Goal: Task Accomplishment & Management: Manage account settings

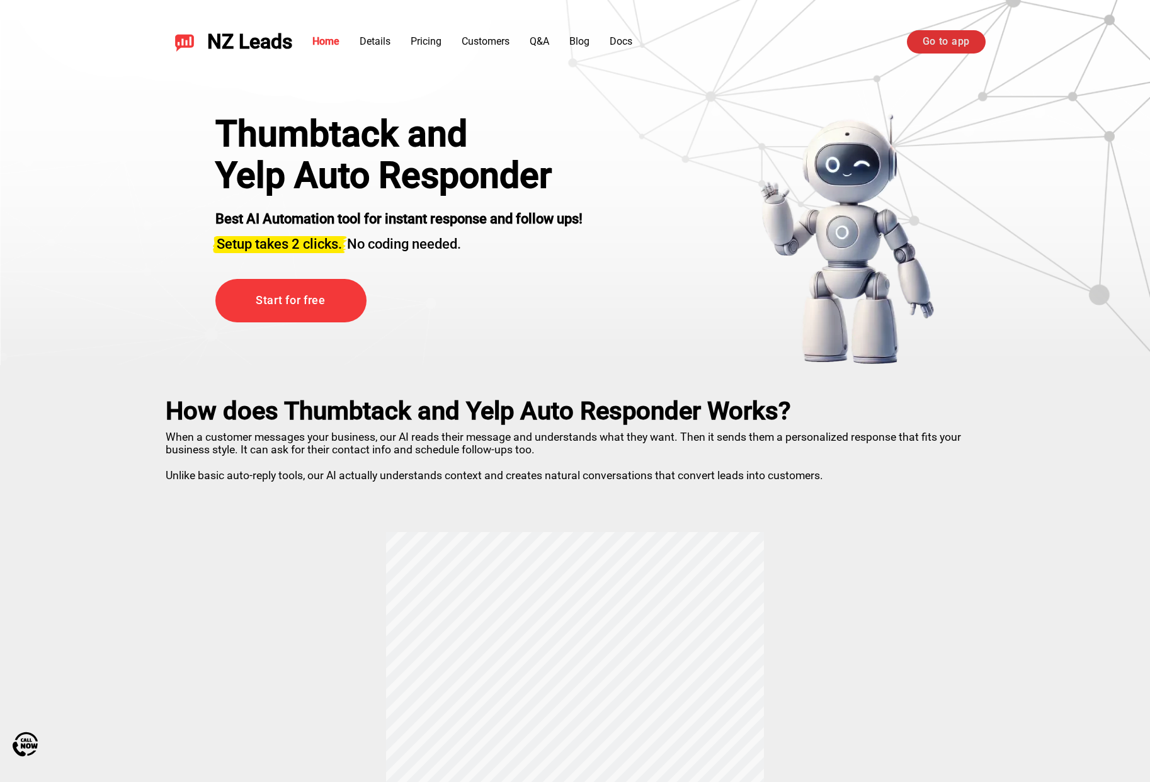
click at [935, 42] on link "Go to app" at bounding box center [946, 41] width 79 height 23
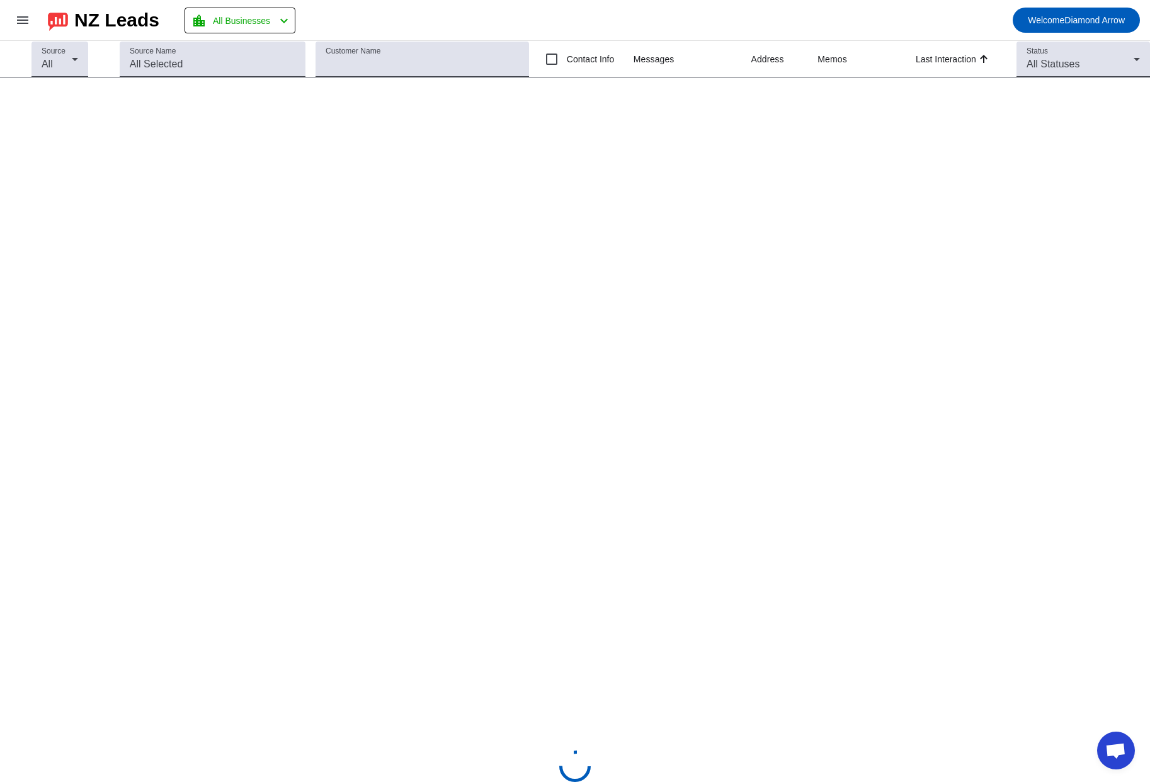
scroll to position [587, 0]
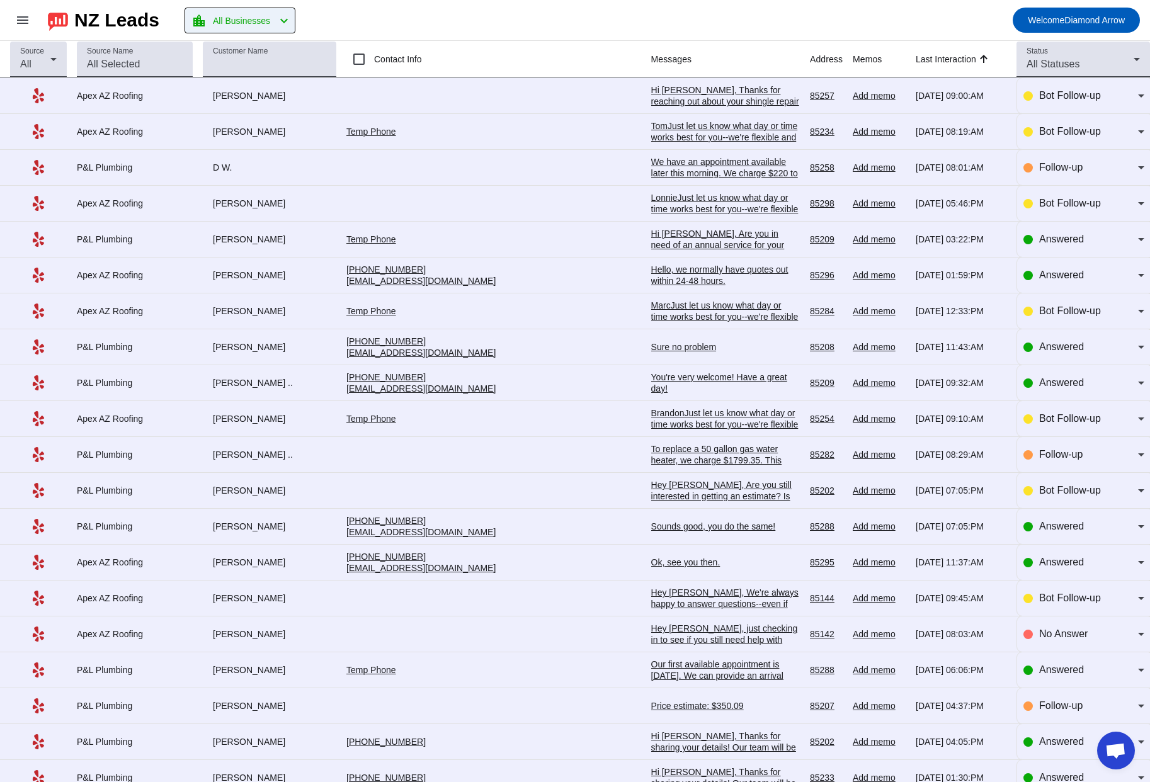
click at [243, 20] on span "All Businesses" at bounding box center [241, 21] width 57 height 18
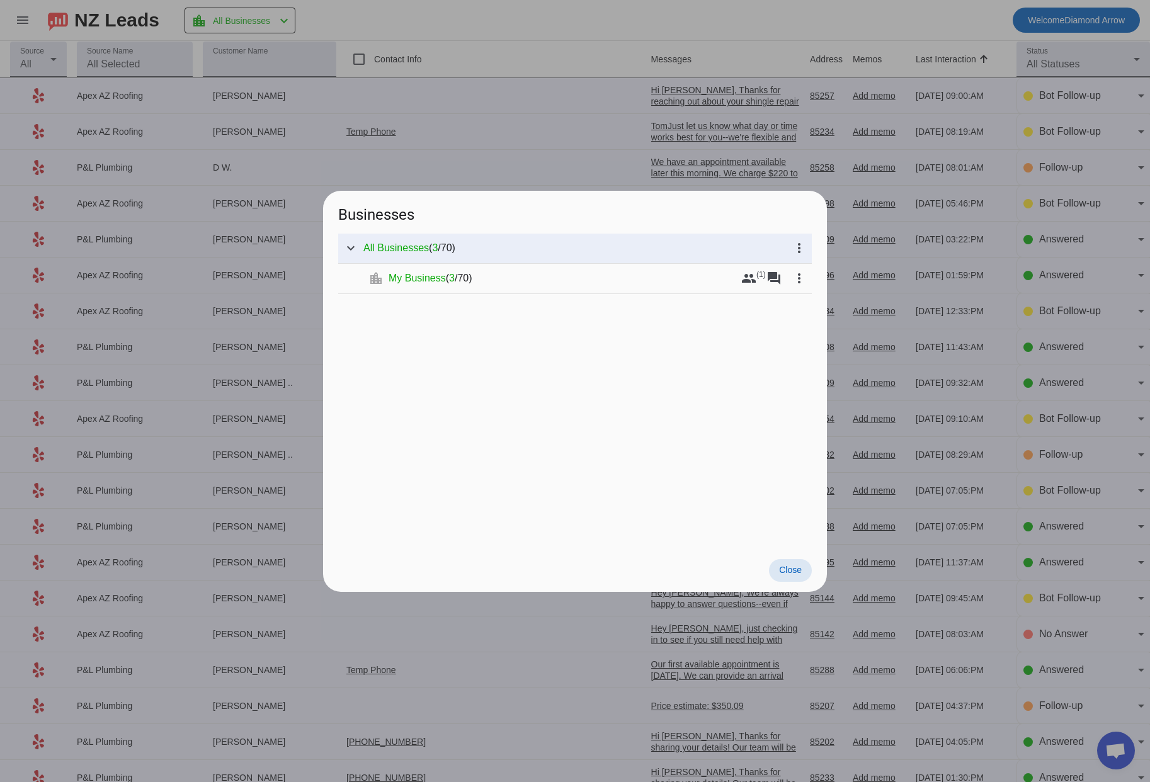
click at [30, 22] on div at bounding box center [575, 391] width 1150 height 782
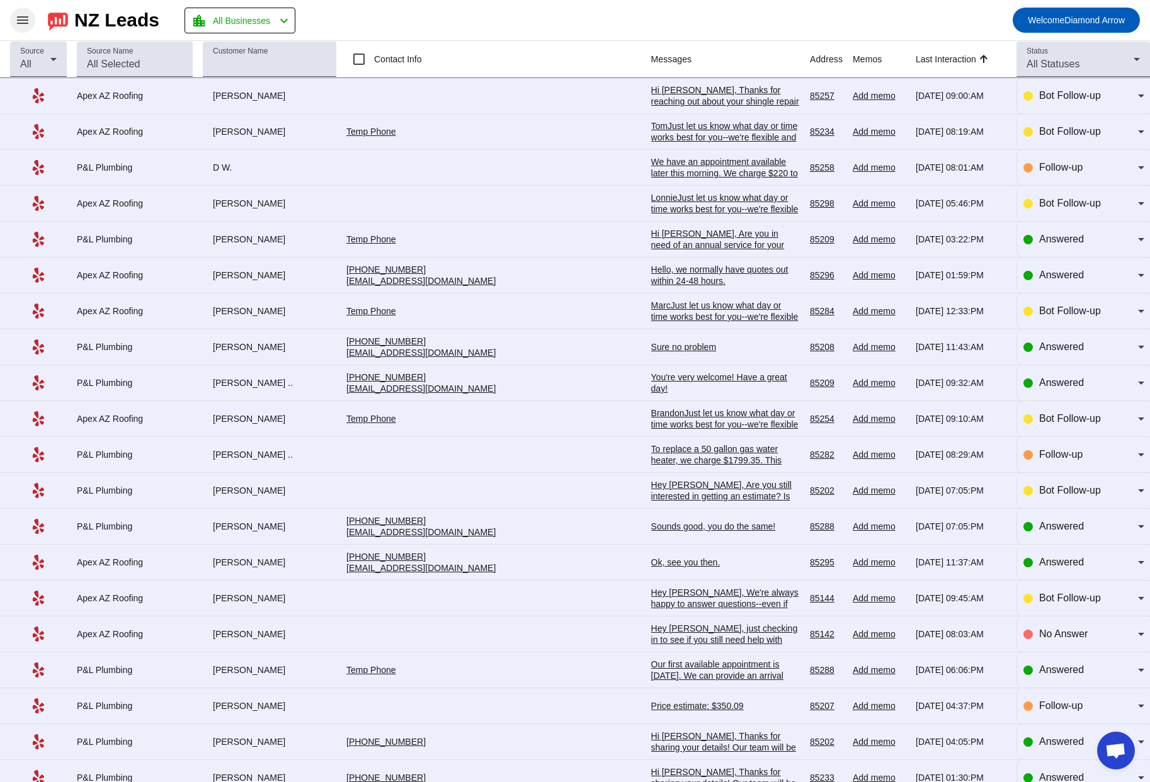
click at [26, 22] on mat-icon "menu" at bounding box center [22, 20] width 15 height 15
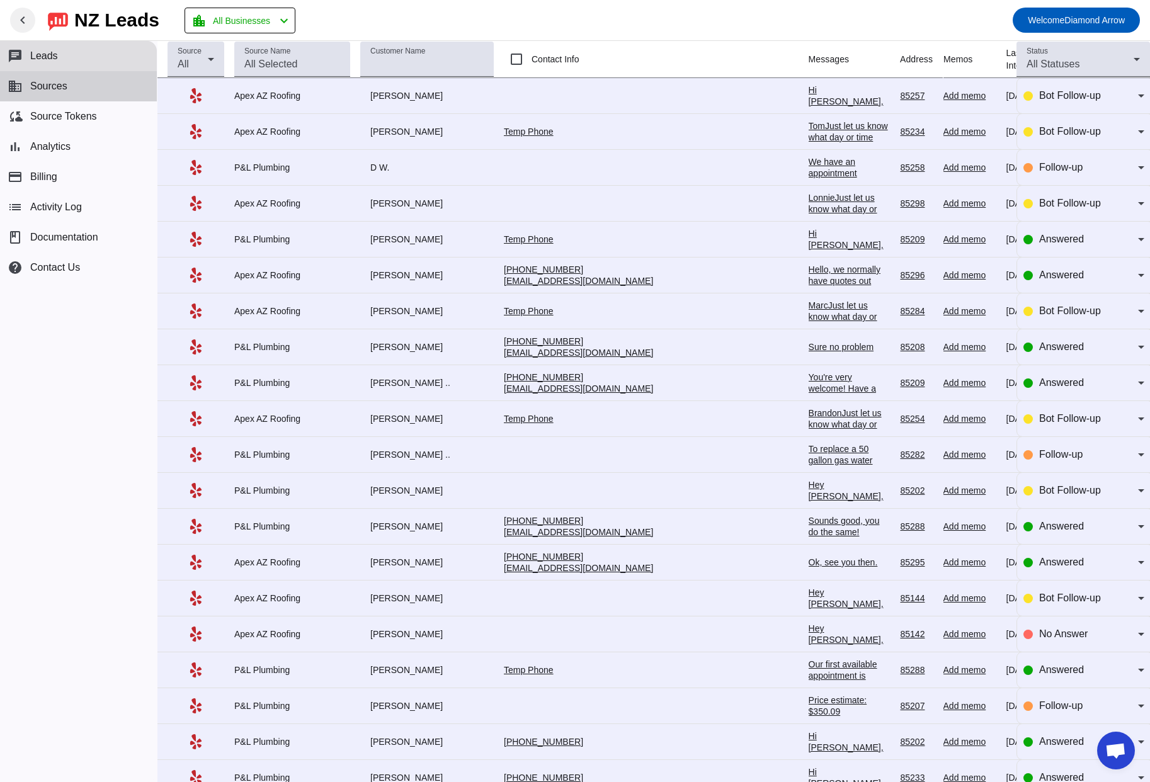
click at [62, 90] on span "Sources" at bounding box center [48, 86] width 37 height 11
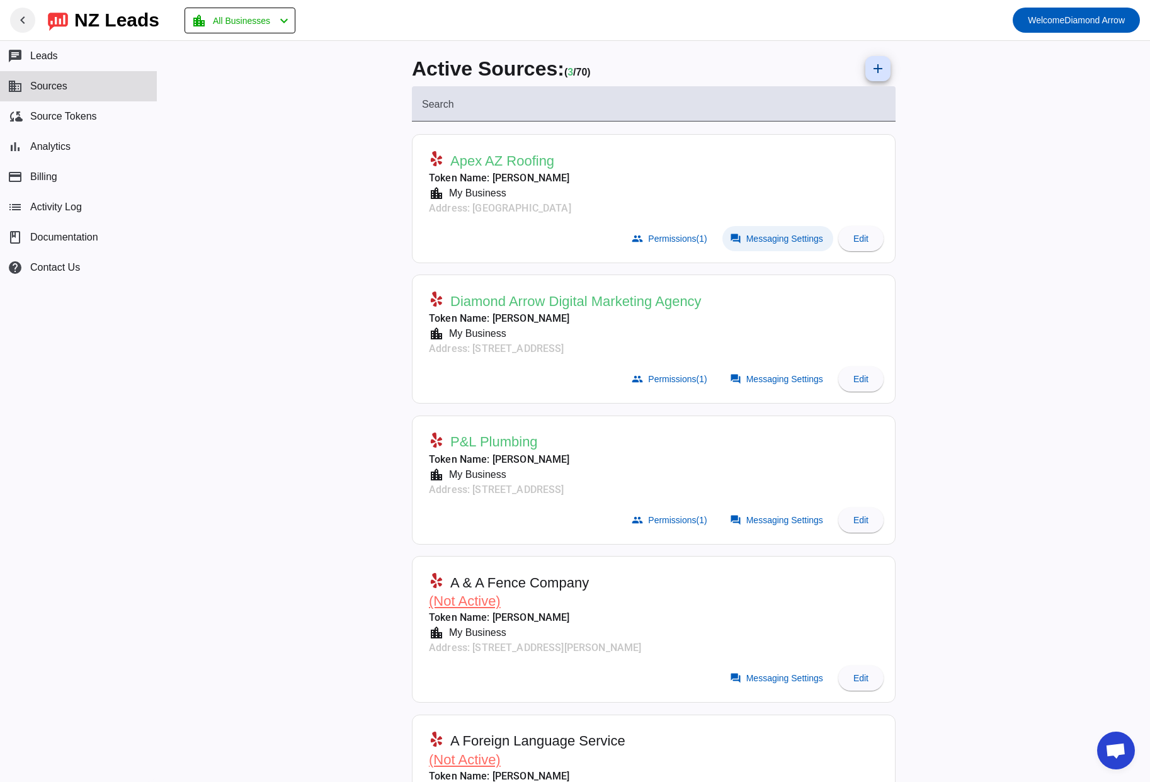
click at [789, 241] on span "Messaging Settings" at bounding box center [785, 239] width 77 height 10
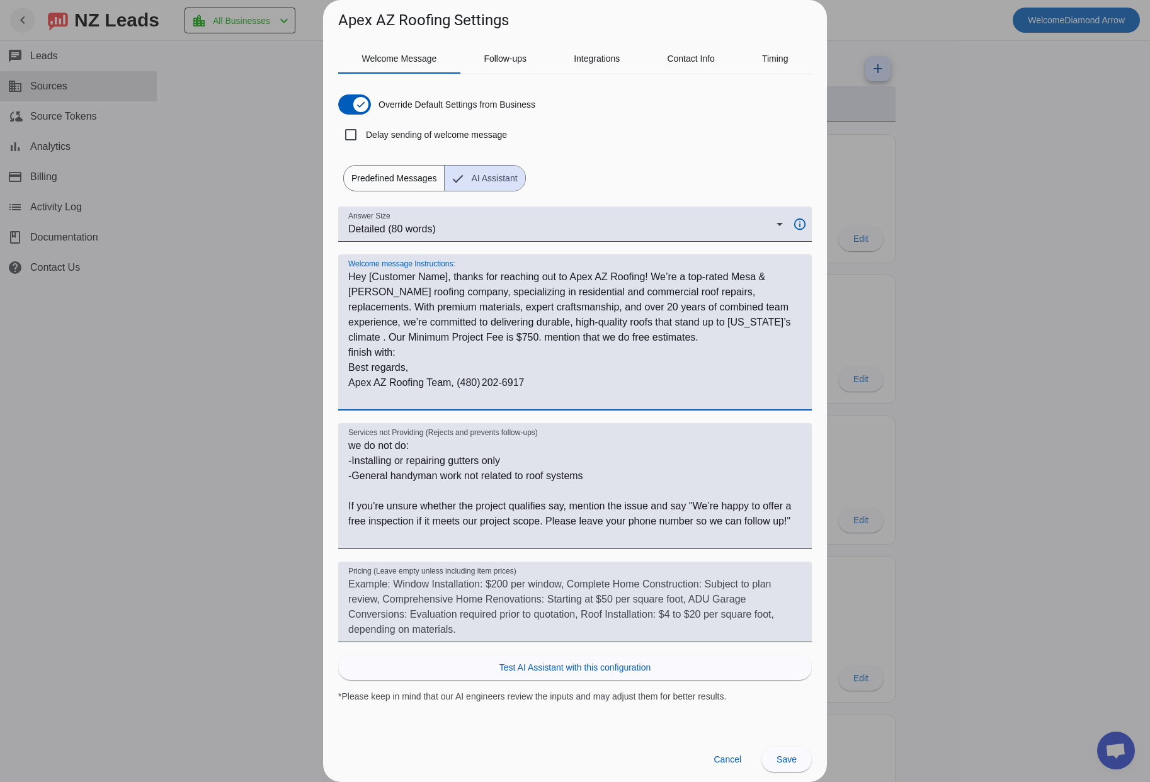
drag, startPoint x: 639, startPoint y: 339, endPoint x: 503, endPoint y: 336, distance: 136.7
click at [503, 336] on textarea "Welcome message Instructions:" at bounding box center [575, 338] width 454 height 136
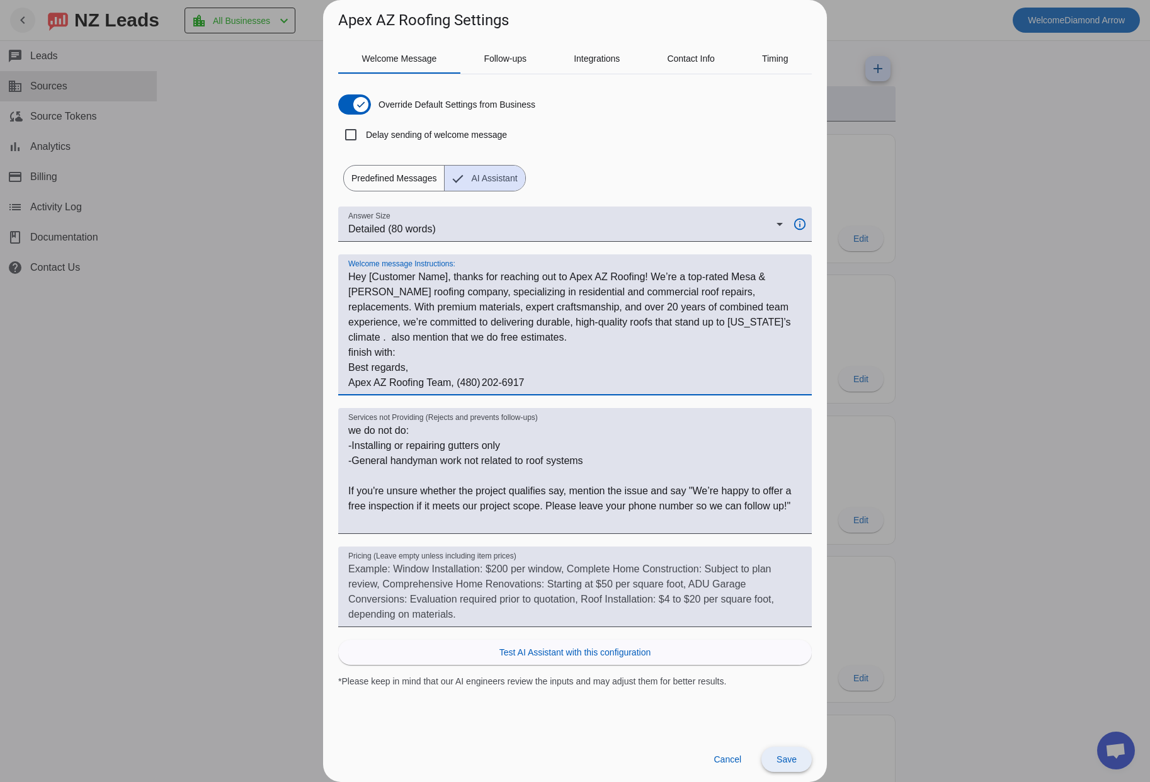
type textarea "Hey [Customer Name], thanks for reaching out to Apex AZ Roofing! We’re a top-ra…"
click at [792, 756] on span "Save" at bounding box center [787, 760] width 20 height 10
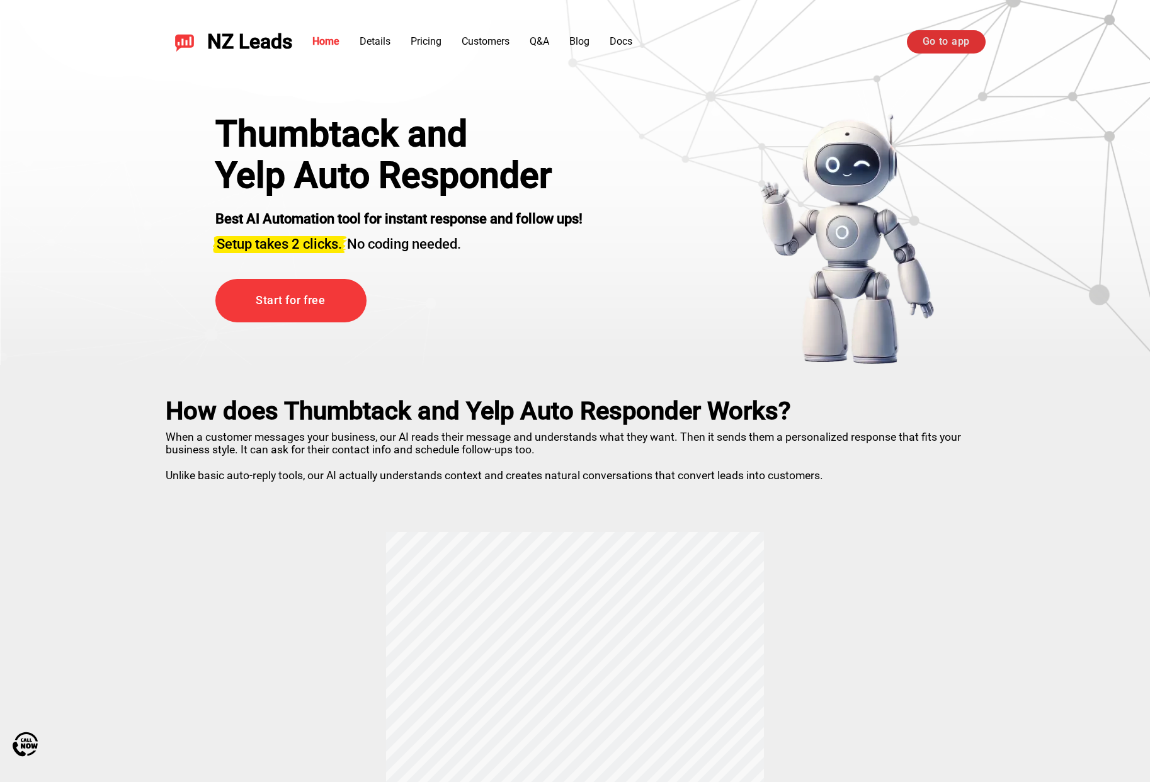
click at [936, 46] on link "Go to app" at bounding box center [946, 41] width 79 height 23
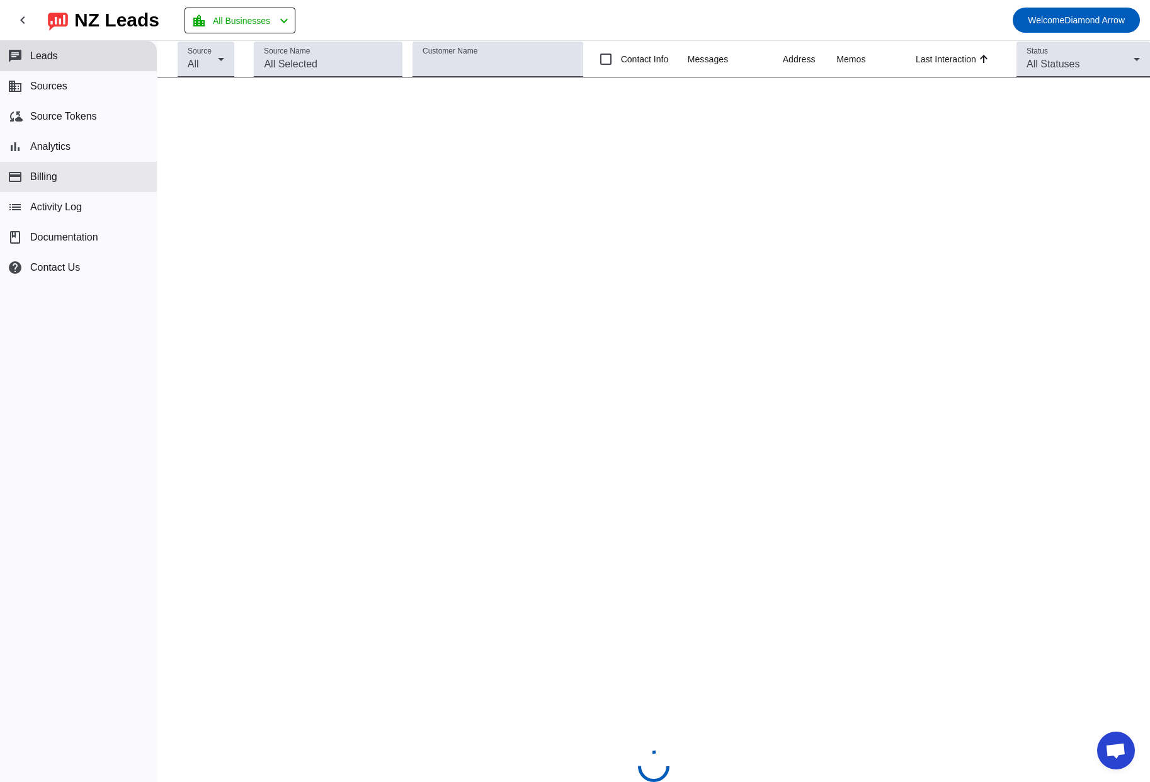
scroll to position [587, 0]
click at [30, 93] on button "business Sources" at bounding box center [78, 86] width 157 height 30
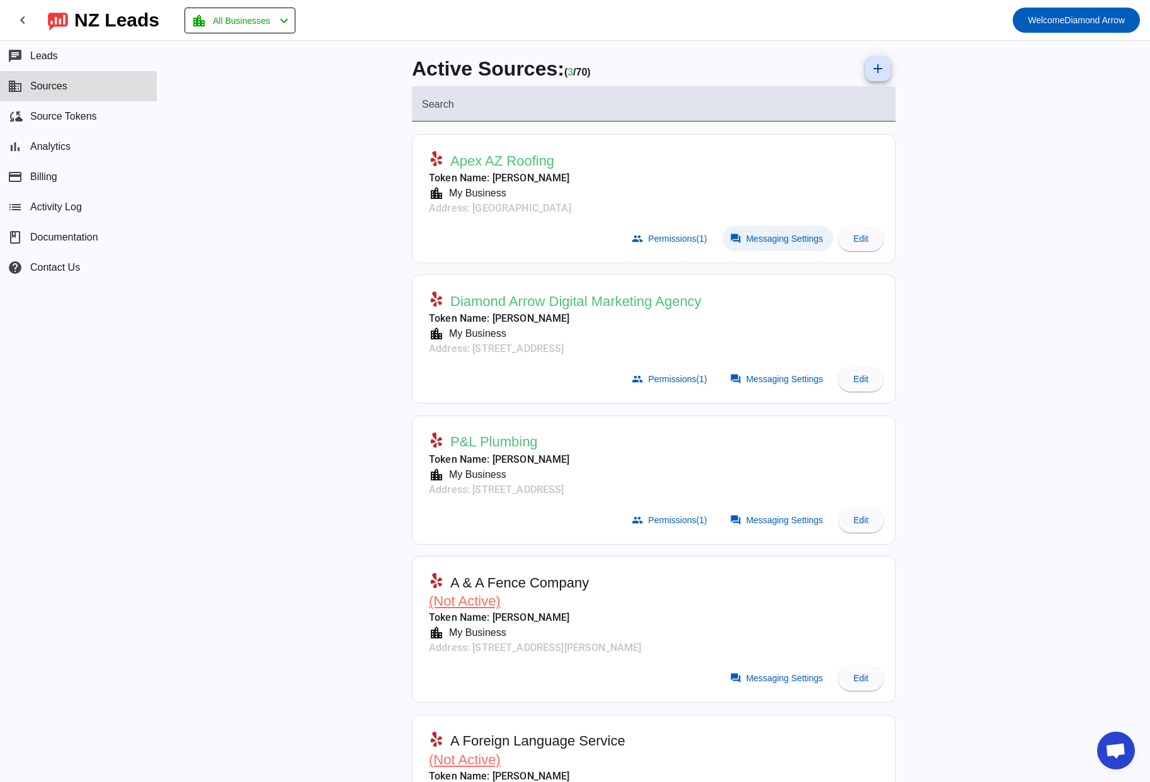
click at [798, 238] on span "Messaging Settings" at bounding box center [785, 239] width 77 height 10
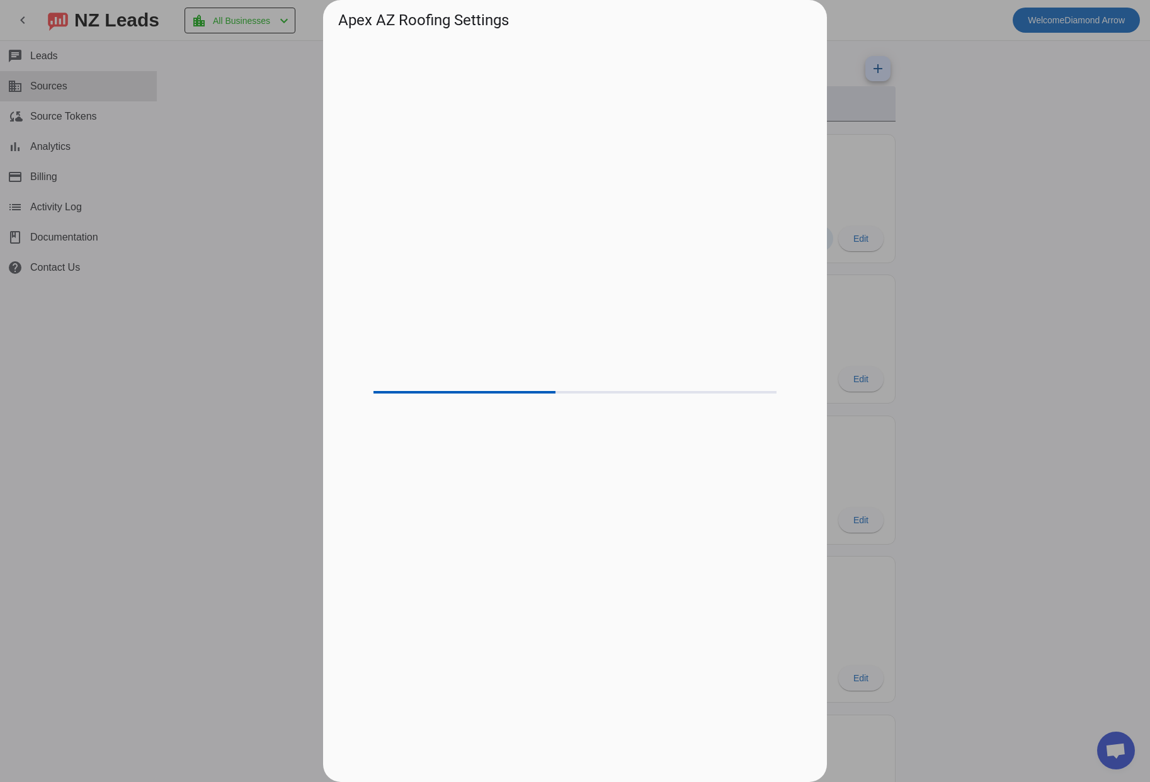
scroll to position [587, 0]
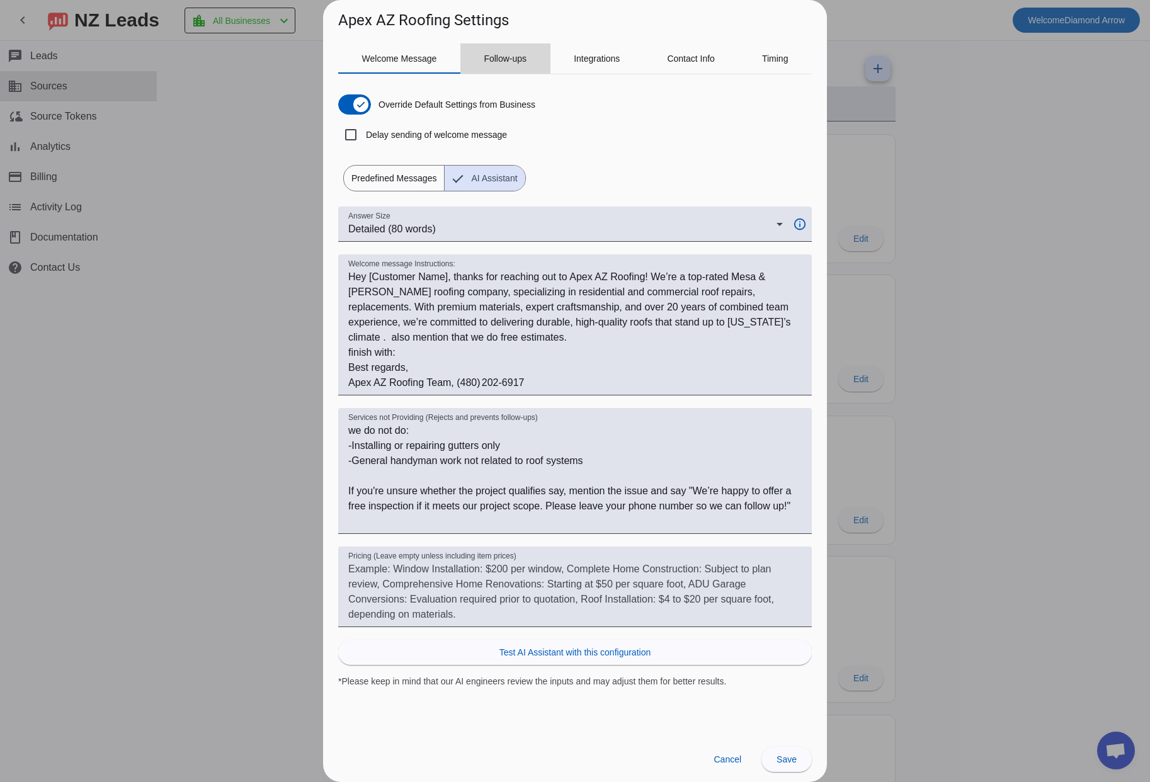
click at [512, 60] on span "Follow-ups" at bounding box center [505, 58] width 43 height 9
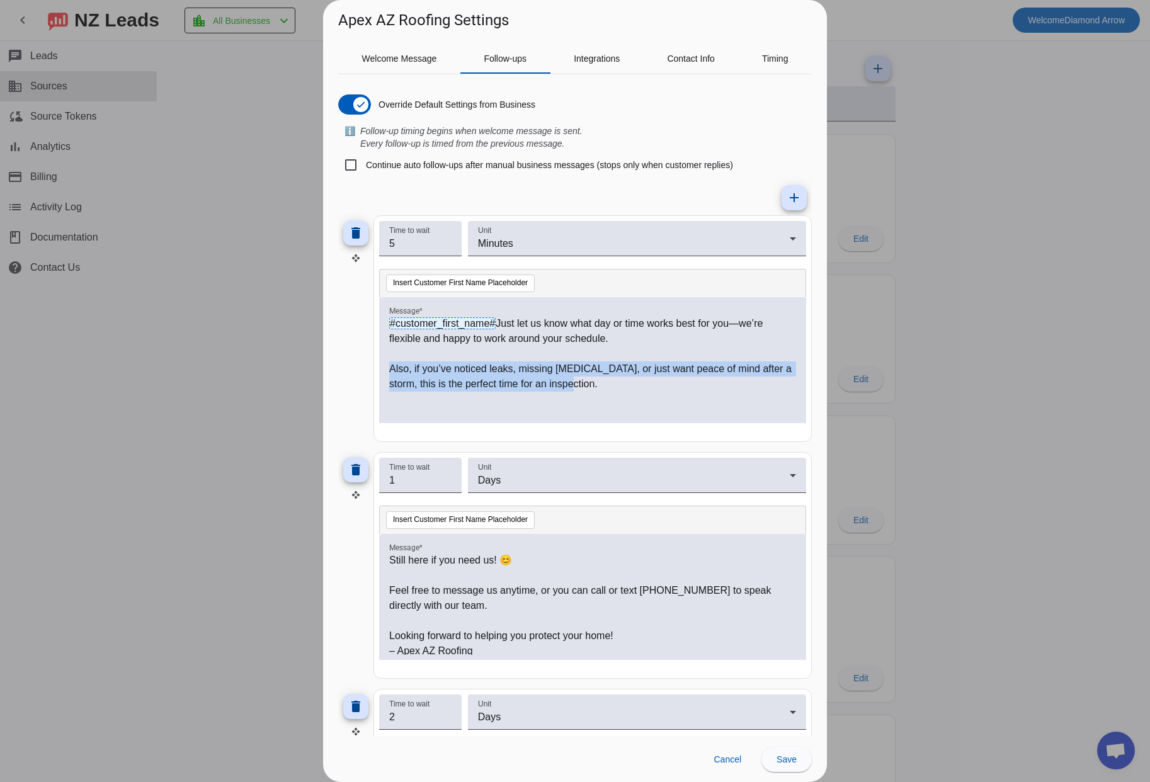
drag, startPoint x: 644, startPoint y: 392, endPoint x: 362, endPoint y: 369, distance: 283.2
click at [362, 369] on div "delete Time to wait 5 Unit Minutes Insert Customer First Name Placeholder Messa…" at bounding box center [575, 328] width 474 height 227
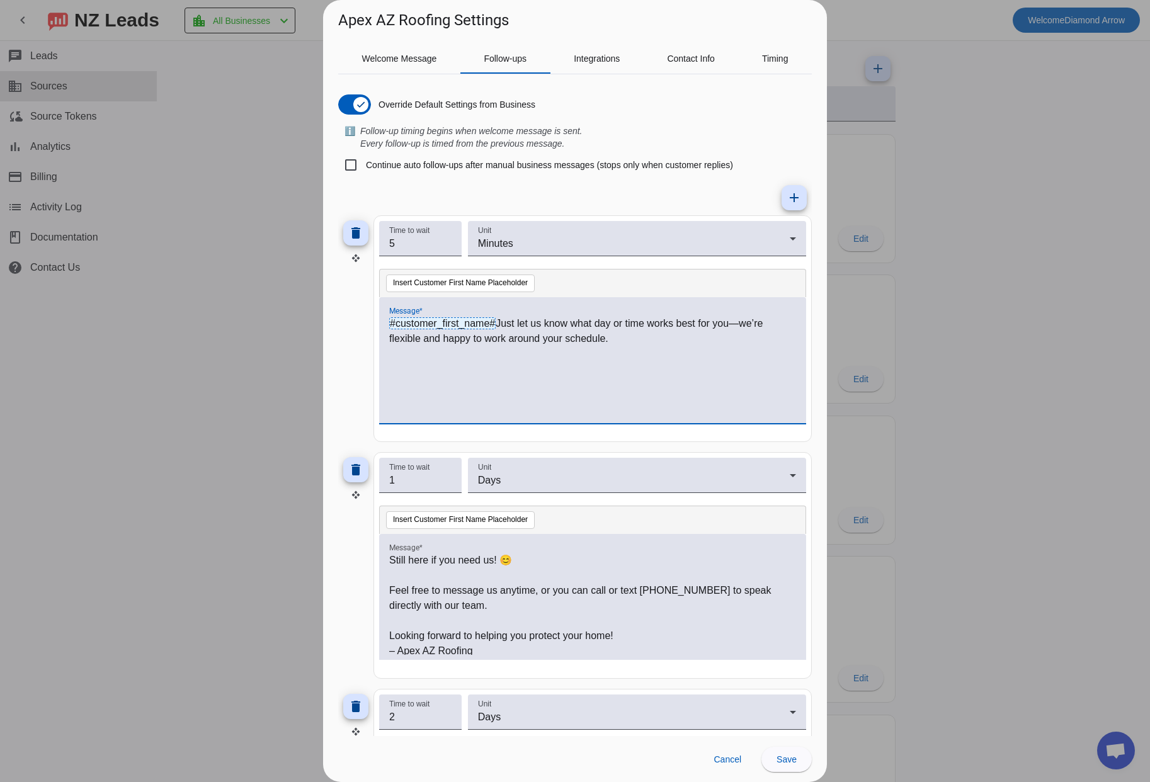
scroll to position [4, 0]
click at [794, 764] on span "Save" at bounding box center [787, 760] width 20 height 10
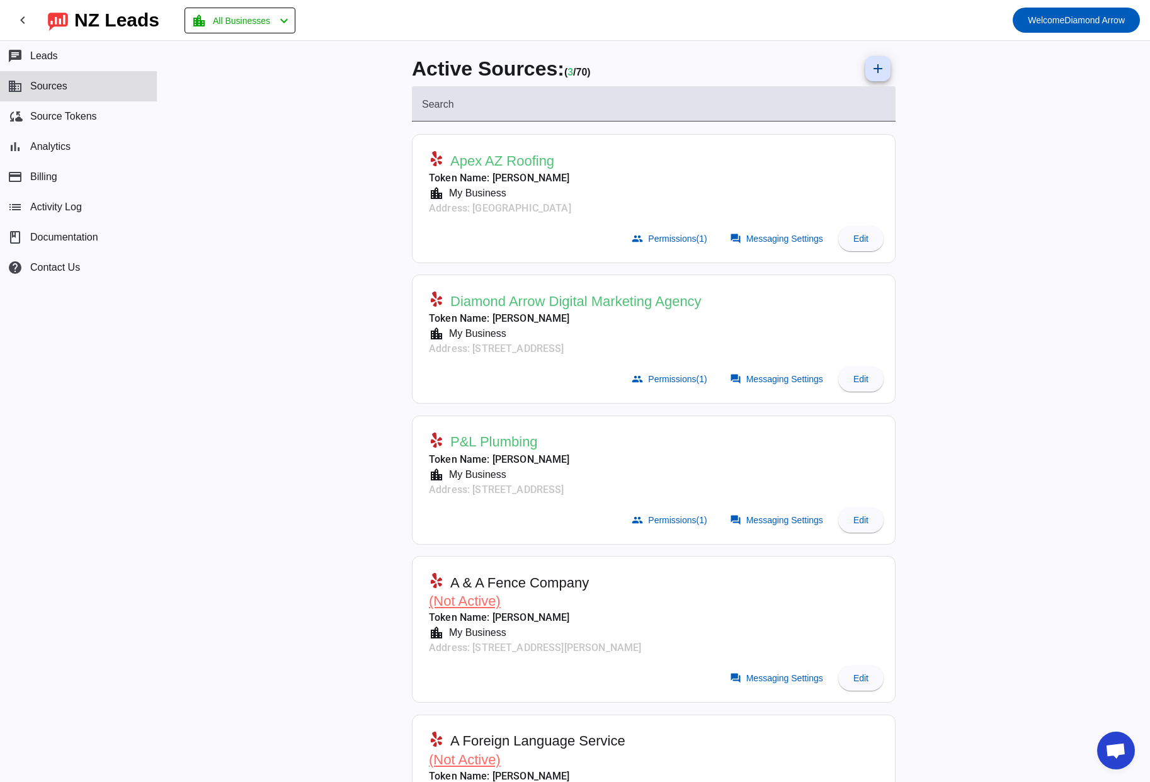
click at [521, 161] on span "Apex AZ Roofing" at bounding box center [502, 161] width 104 height 18
click at [801, 239] on span "Messaging Settings" at bounding box center [785, 239] width 77 height 10
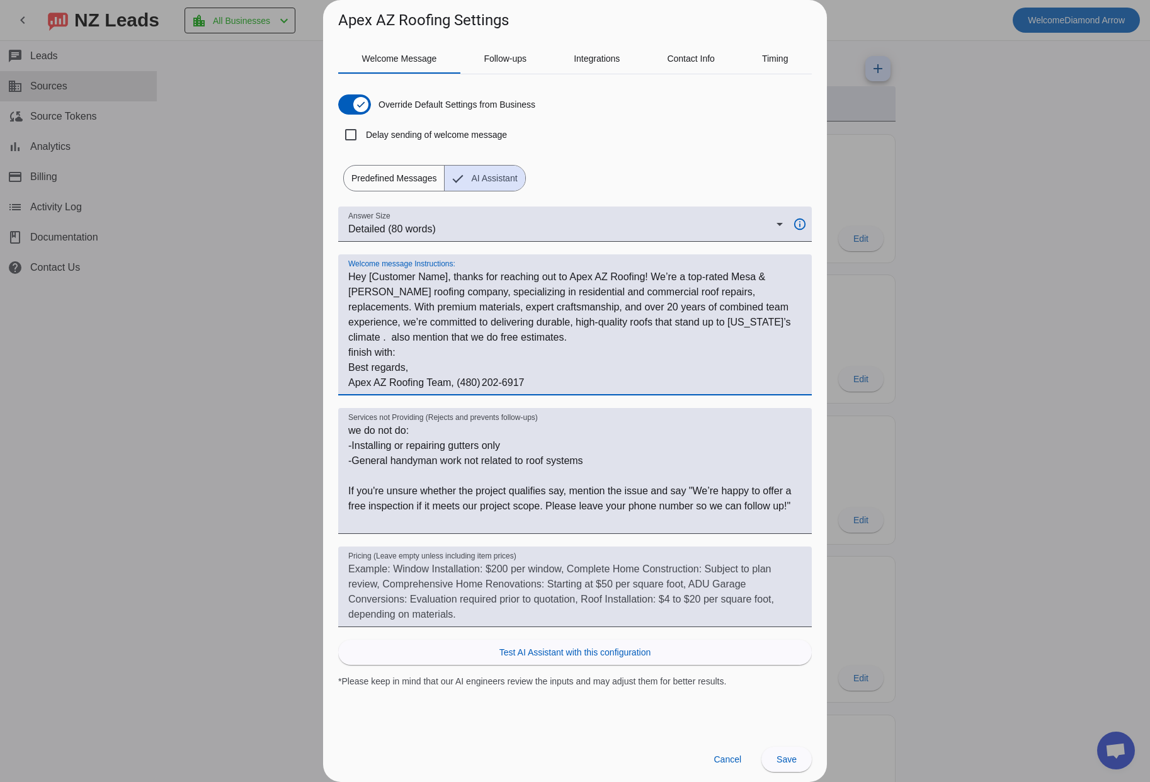
click at [606, 382] on textarea "Welcome message Instructions:" at bounding box center [575, 330] width 454 height 121
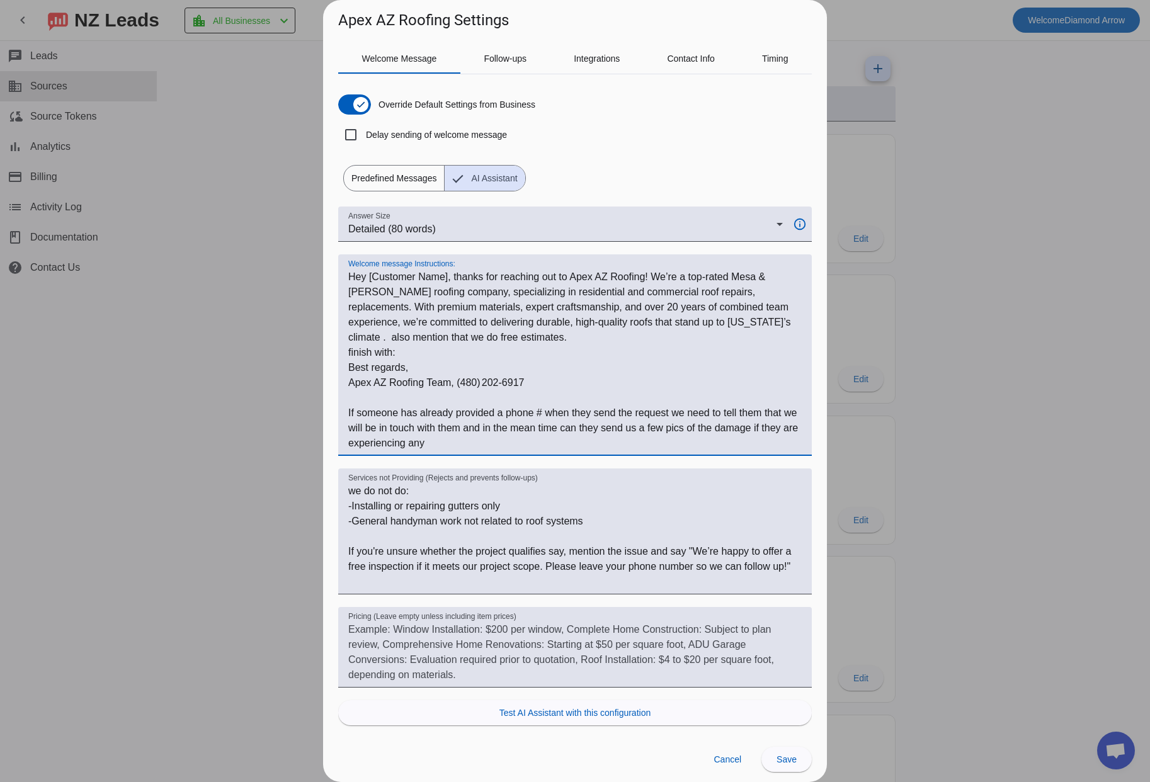
click at [593, 445] on textarea "Welcome message Instructions:" at bounding box center [575, 360] width 454 height 181
type textarea "Hey [Customer Name], thanks for reaching out to Apex AZ Roofing! We’re a top-ra…"
click at [783, 760] on span "Save" at bounding box center [787, 760] width 20 height 10
